Goal: Task Accomplishment & Management: Use online tool/utility

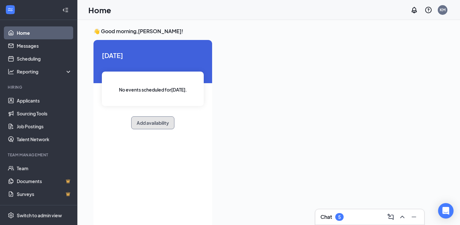
click at [157, 126] on button "Add availability" at bounding box center [152, 122] width 43 height 13
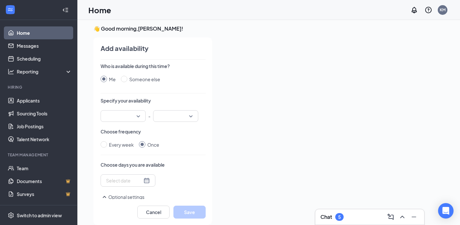
click at [137, 117] on div at bounding box center [123, 116] width 45 height 12
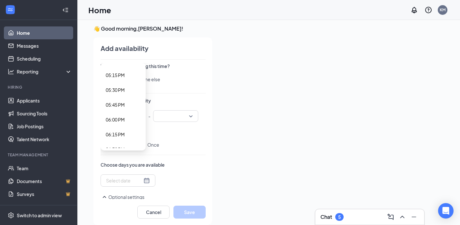
scroll to position [956, 0]
click at [120, 110] on span "04:45 PM" at bounding box center [115, 109] width 19 height 7
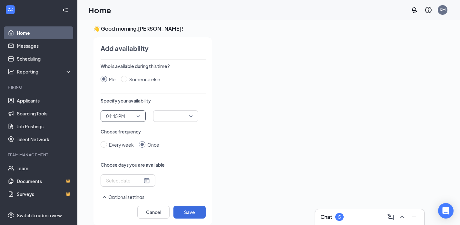
click at [185, 117] on input "search" at bounding box center [173, 116] width 33 height 11
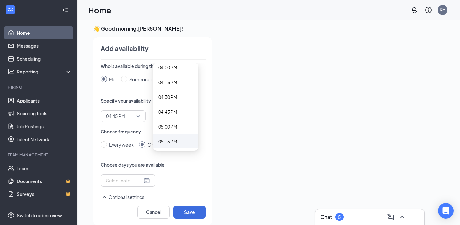
scroll to position [955, 0]
click at [172, 140] on span "05:15 PM" at bounding box center [167, 141] width 19 height 7
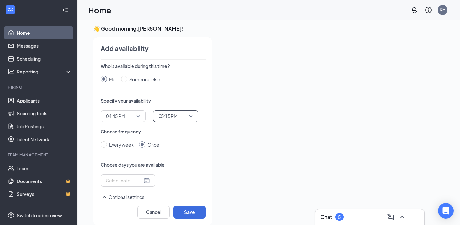
click at [129, 180] on input at bounding box center [124, 180] width 36 height 7
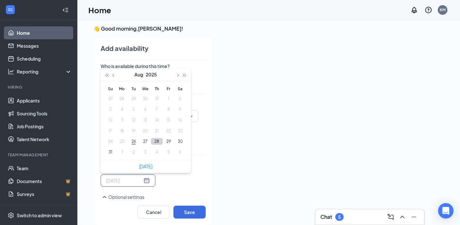
click at [157, 142] on button "28" at bounding box center [157, 141] width 12 height 7
type input "[DATE]"
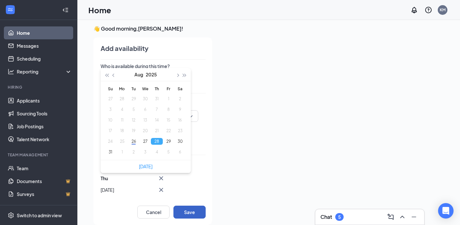
click at [197, 213] on button "Save" at bounding box center [189, 212] width 32 height 13
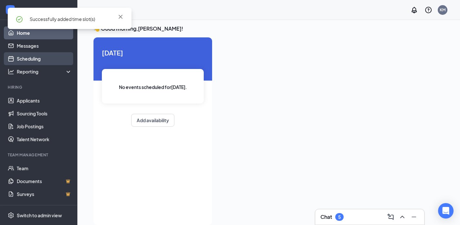
click at [48, 57] on link "Scheduling" at bounding box center [44, 58] width 55 height 13
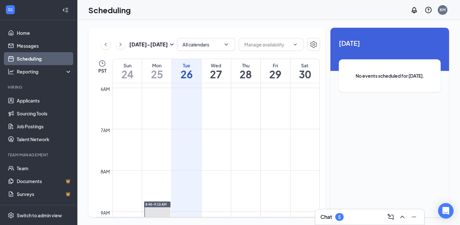
scroll to position [242, 0]
